Goal: Use online tool/utility: Utilize a website feature to perform a specific function

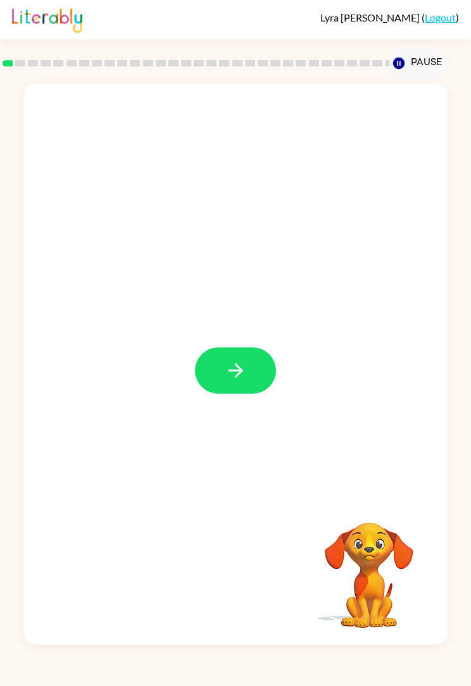
click at [235, 359] on button "button" at bounding box center [235, 370] width 81 height 46
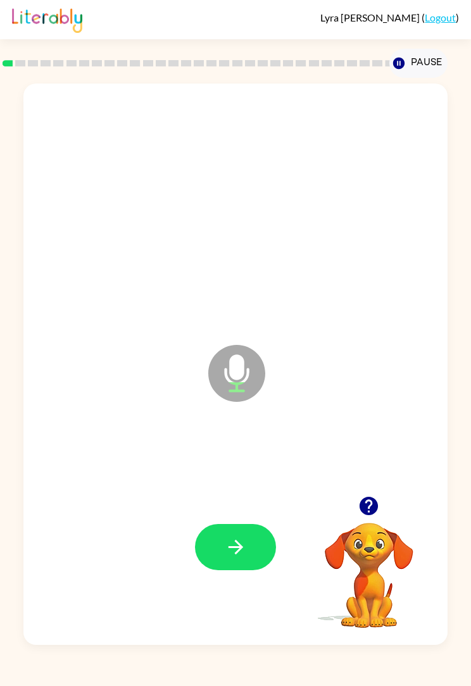
click at [235, 552] on icon "button" at bounding box center [236, 547] width 22 height 22
click at [245, 543] on icon "button" at bounding box center [236, 547] width 22 height 22
click at [228, 560] on button "button" at bounding box center [235, 547] width 81 height 46
click at [242, 542] on icon "button" at bounding box center [236, 547] width 22 height 22
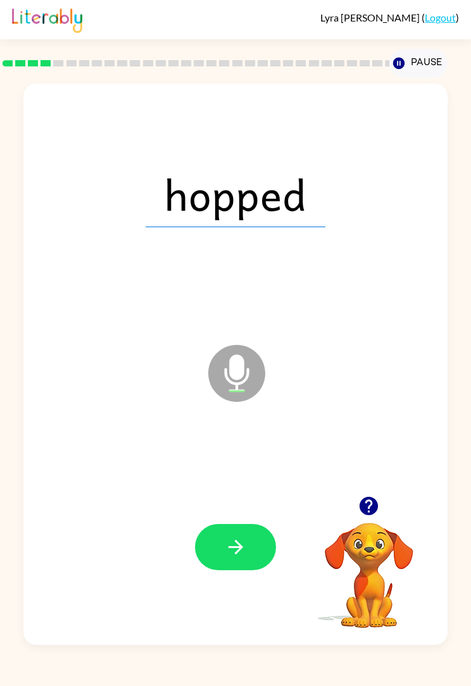
click at [247, 544] on button "button" at bounding box center [235, 547] width 81 height 46
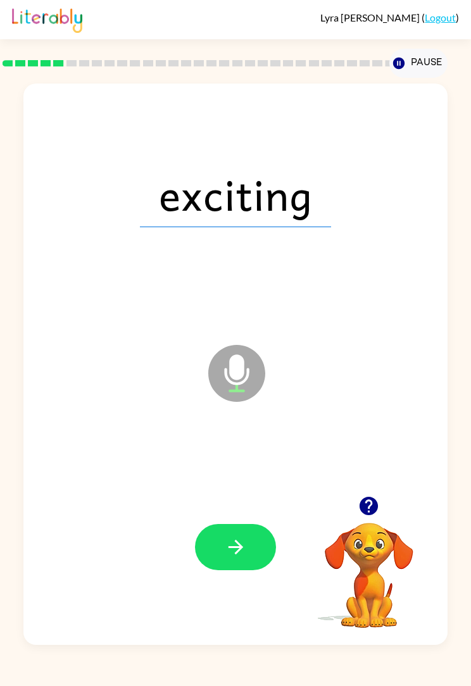
click at [216, 553] on button "button" at bounding box center [235, 547] width 81 height 46
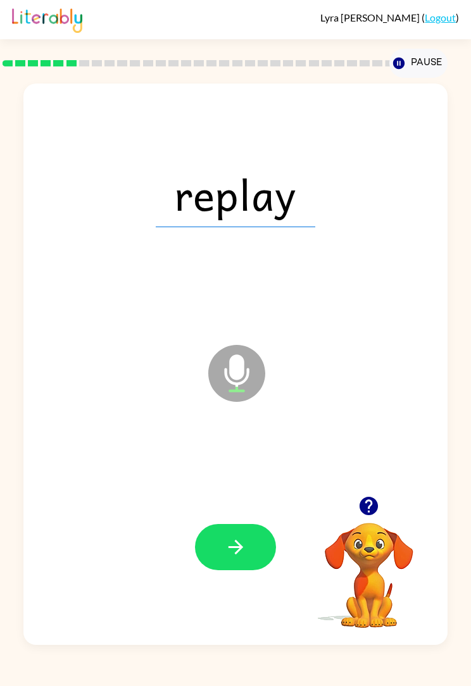
click at [257, 546] on button "button" at bounding box center [235, 547] width 81 height 46
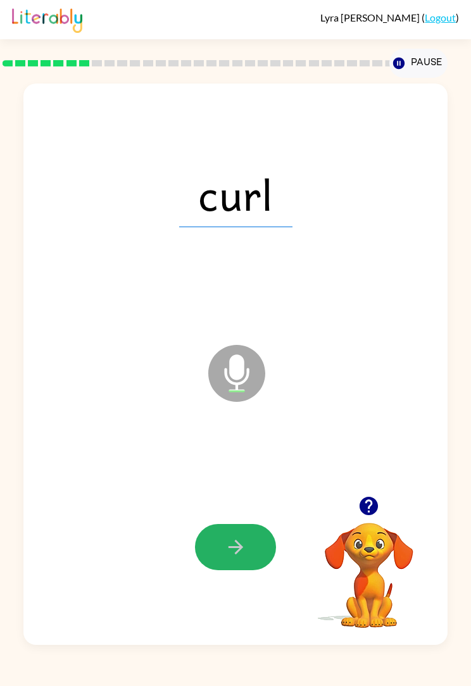
click at [237, 551] on icon "button" at bounding box center [235, 547] width 15 height 15
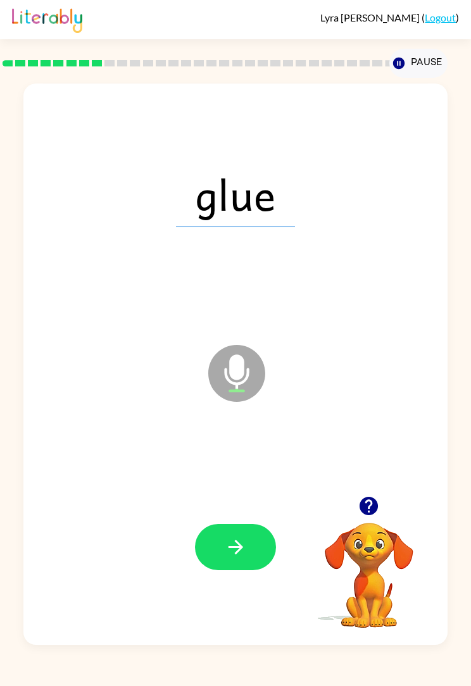
click at [254, 550] on button "button" at bounding box center [235, 547] width 81 height 46
click at [244, 547] on icon "button" at bounding box center [236, 547] width 22 height 22
click at [242, 553] on icon "button" at bounding box center [236, 547] width 22 height 22
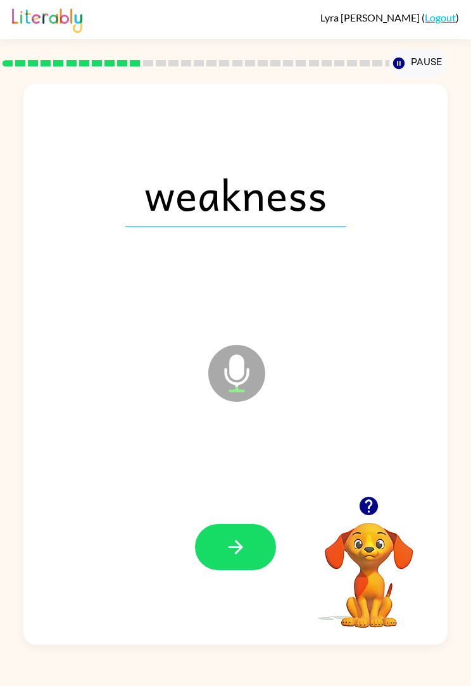
click at [238, 539] on icon "button" at bounding box center [236, 547] width 22 height 22
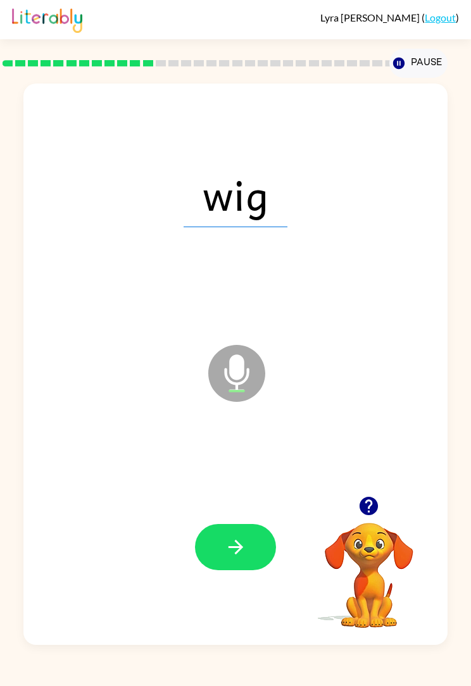
click at [228, 545] on icon "button" at bounding box center [236, 547] width 22 height 22
click at [230, 554] on icon "button" at bounding box center [236, 547] width 22 height 22
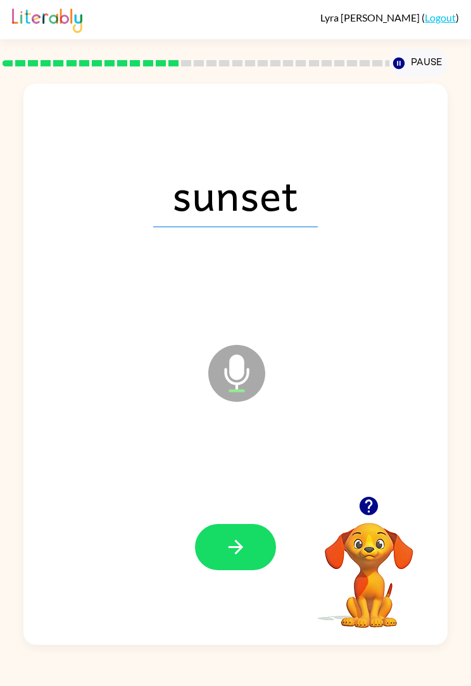
click at [231, 544] on icon "button" at bounding box center [236, 547] width 22 height 22
click at [227, 543] on icon "button" at bounding box center [236, 547] width 22 height 22
click at [235, 554] on icon "button" at bounding box center [235, 547] width 15 height 15
click at [246, 544] on icon "button" at bounding box center [236, 547] width 22 height 22
click at [220, 553] on button "button" at bounding box center [235, 547] width 81 height 46
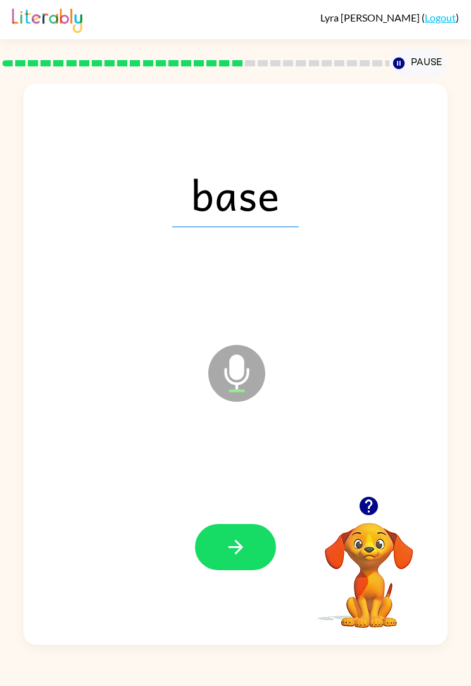
click at [230, 552] on icon "button" at bounding box center [236, 547] width 22 height 22
click at [235, 554] on icon "button" at bounding box center [235, 547] width 15 height 15
click at [239, 545] on icon "button" at bounding box center [235, 547] width 15 height 15
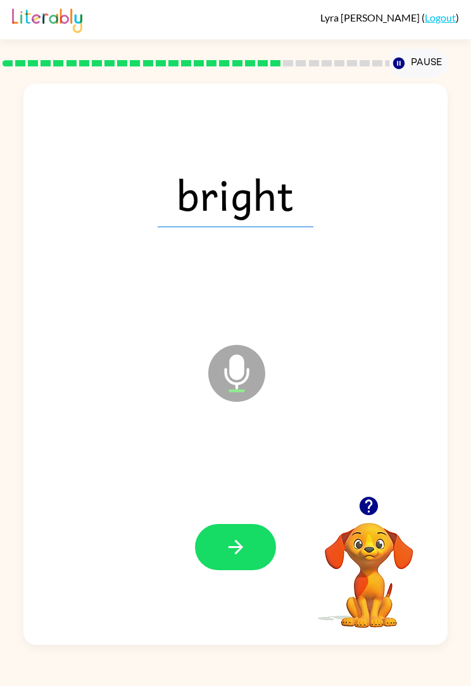
click at [234, 557] on icon "button" at bounding box center [236, 547] width 22 height 22
click at [234, 548] on icon "button" at bounding box center [235, 547] width 15 height 15
click at [240, 544] on icon "button" at bounding box center [236, 547] width 22 height 22
click at [242, 544] on icon "button" at bounding box center [236, 547] width 22 height 22
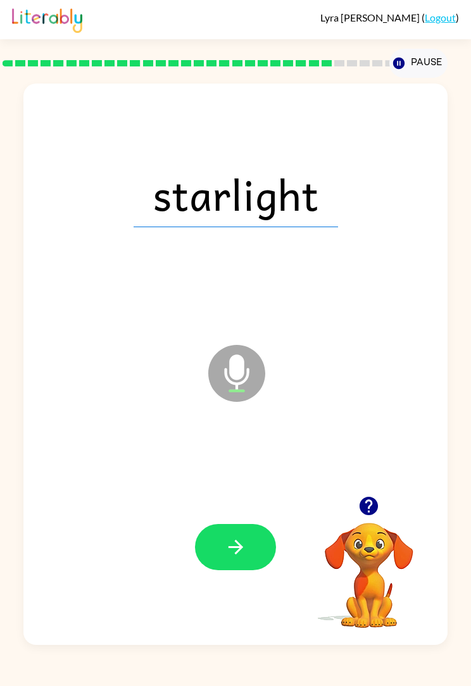
click at [223, 550] on button "button" at bounding box center [235, 547] width 81 height 46
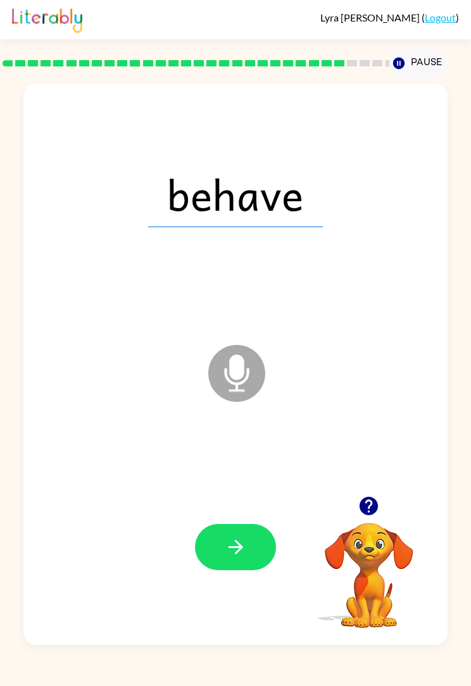
click at [244, 542] on icon "button" at bounding box center [236, 547] width 22 height 22
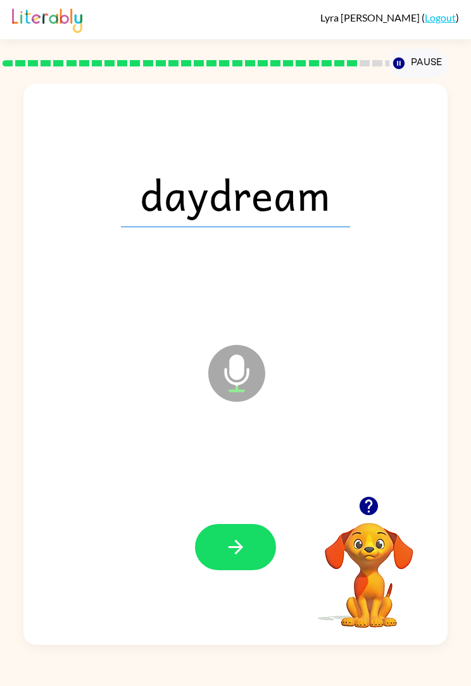
click at [239, 542] on icon "button" at bounding box center [236, 547] width 22 height 22
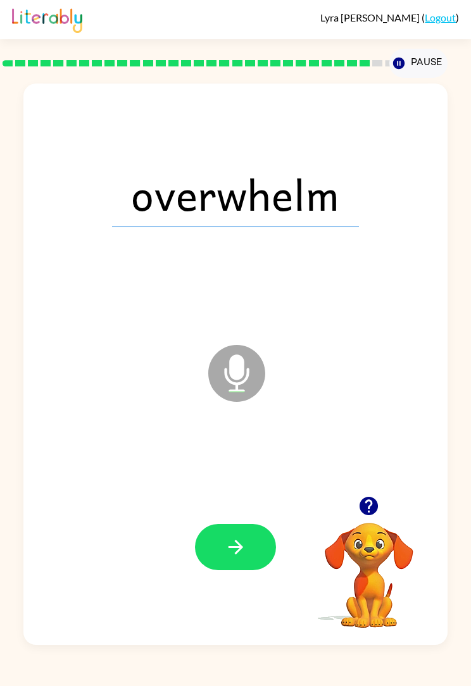
click at [227, 540] on icon "button" at bounding box center [236, 547] width 22 height 22
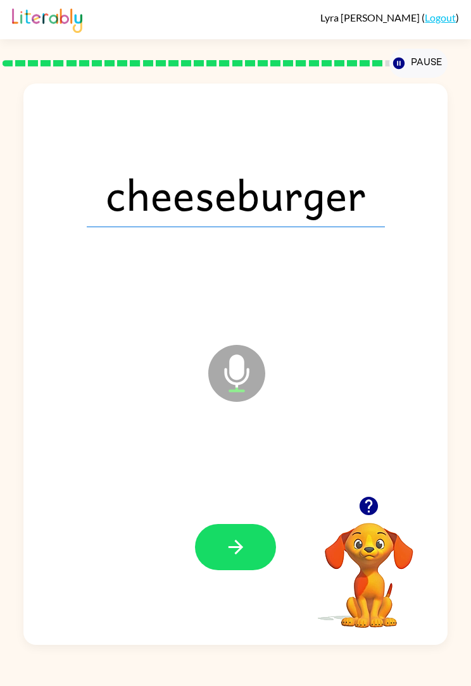
click at [230, 553] on icon "button" at bounding box center [236, 547] width 22 height 22
